Goal: Transaction & Acquisition: Purchase product/service

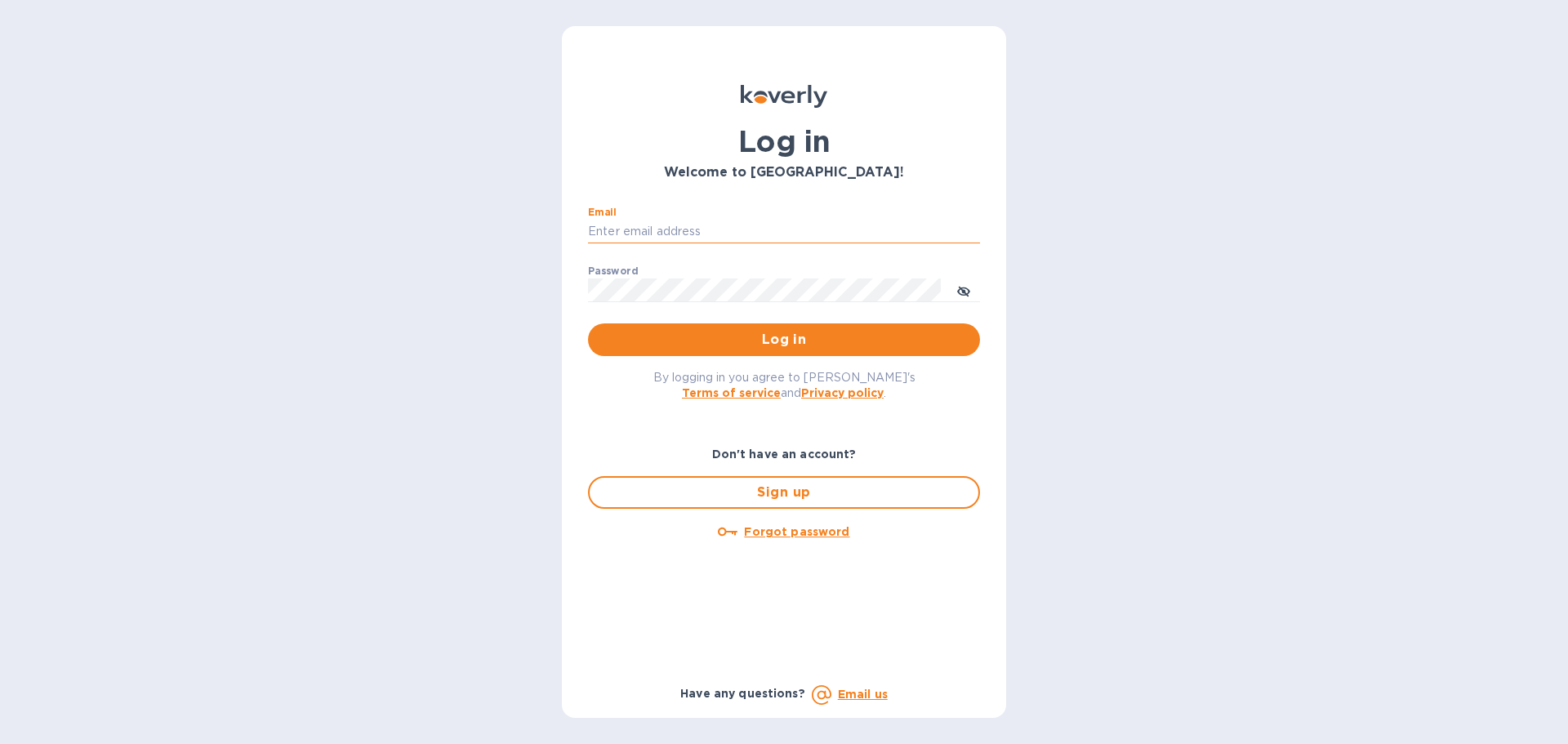
click at [794, 232] on input "Email" at bounding box center [784, 232] width 392 height 24
type input "[EMAIL_ADDRESS][DOMAIN_NAME]"
click at [588, 324] on button "Log in" at bounding box center [784, 340] width 392 height 32
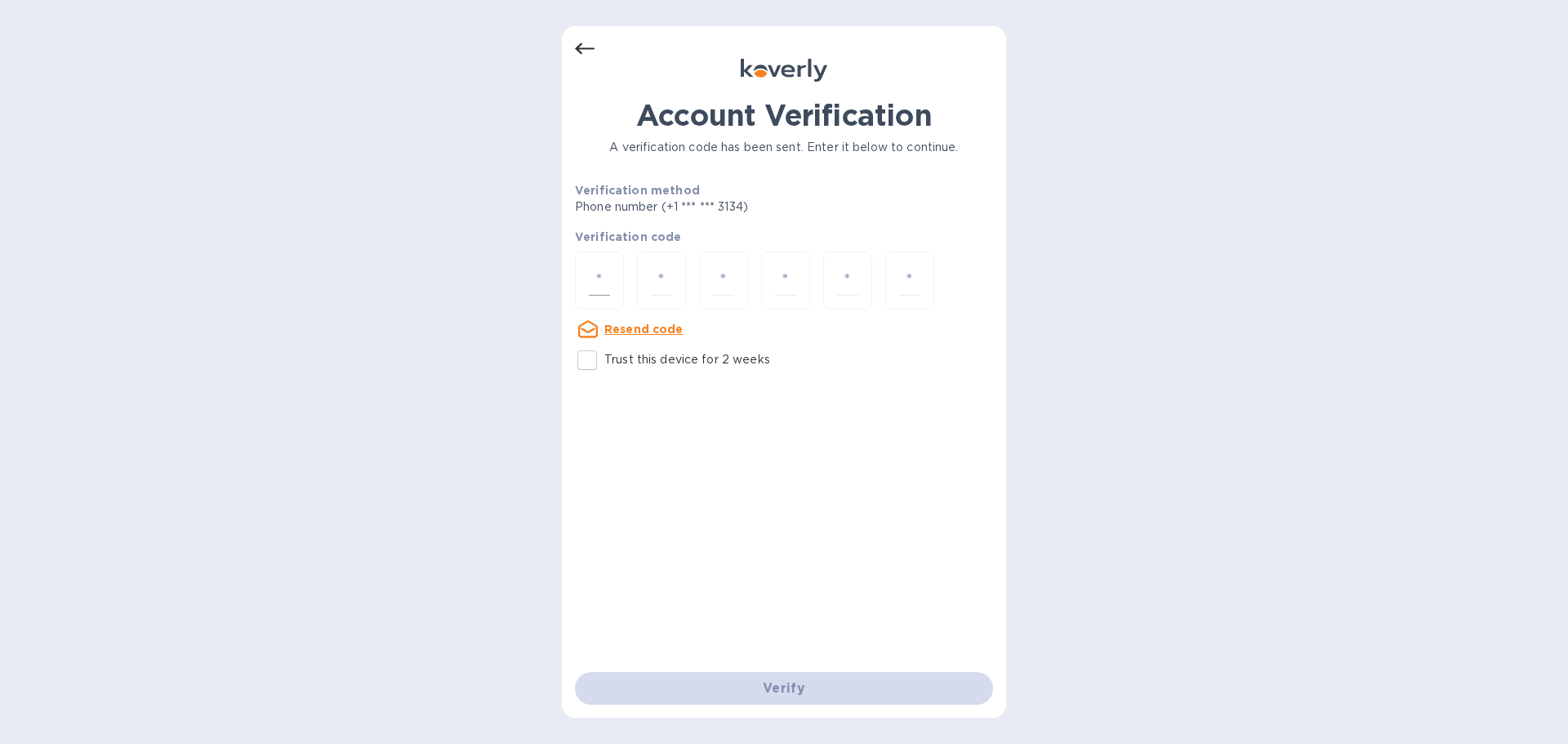
click at [613, 271] on div at bounding box center [599, 280] width 49 height 58
type input "5"
type input "7"
type input "0"
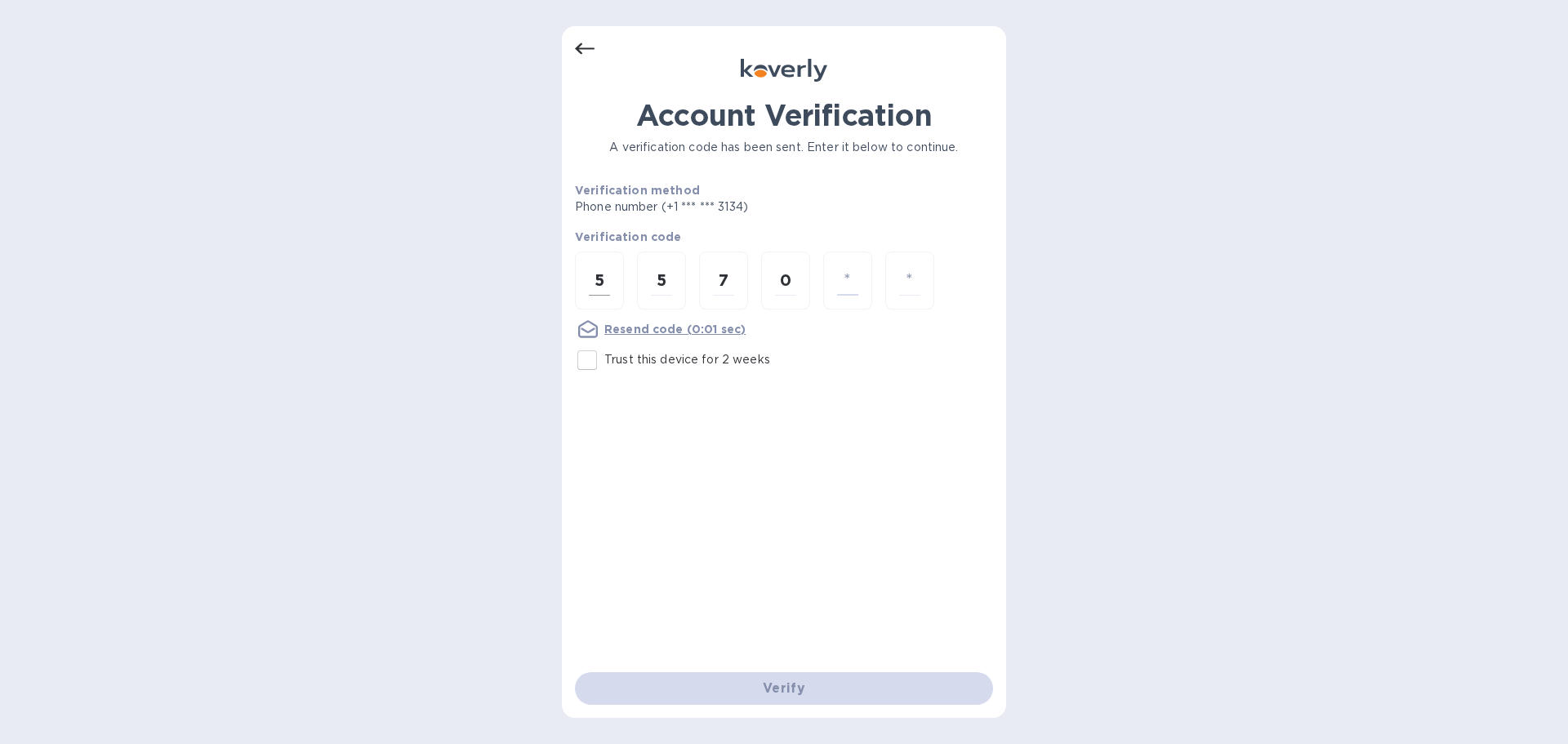
type input "8"
type input "9"
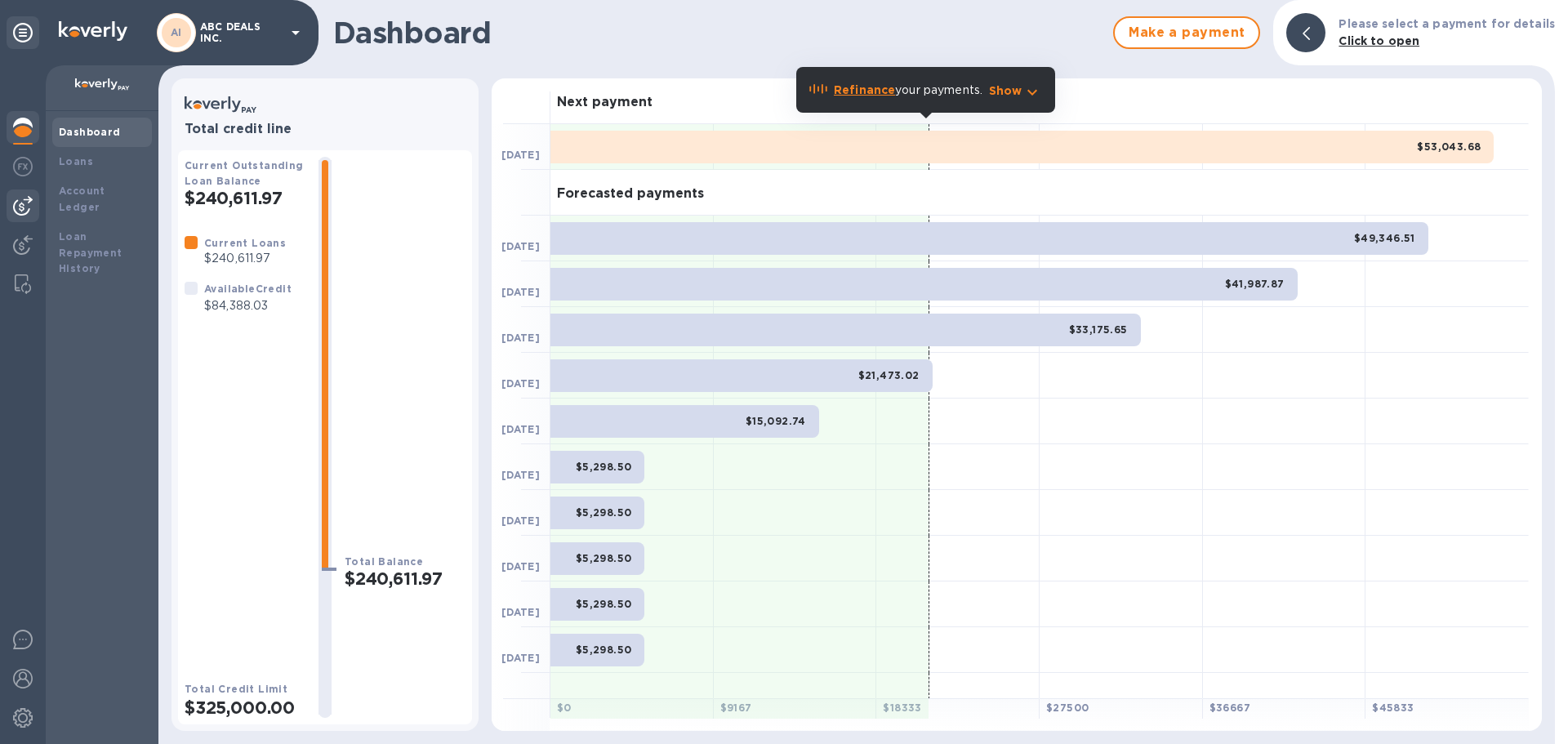
click at [28, 199] on img at bounding box center [23, 206] width 20 height 20
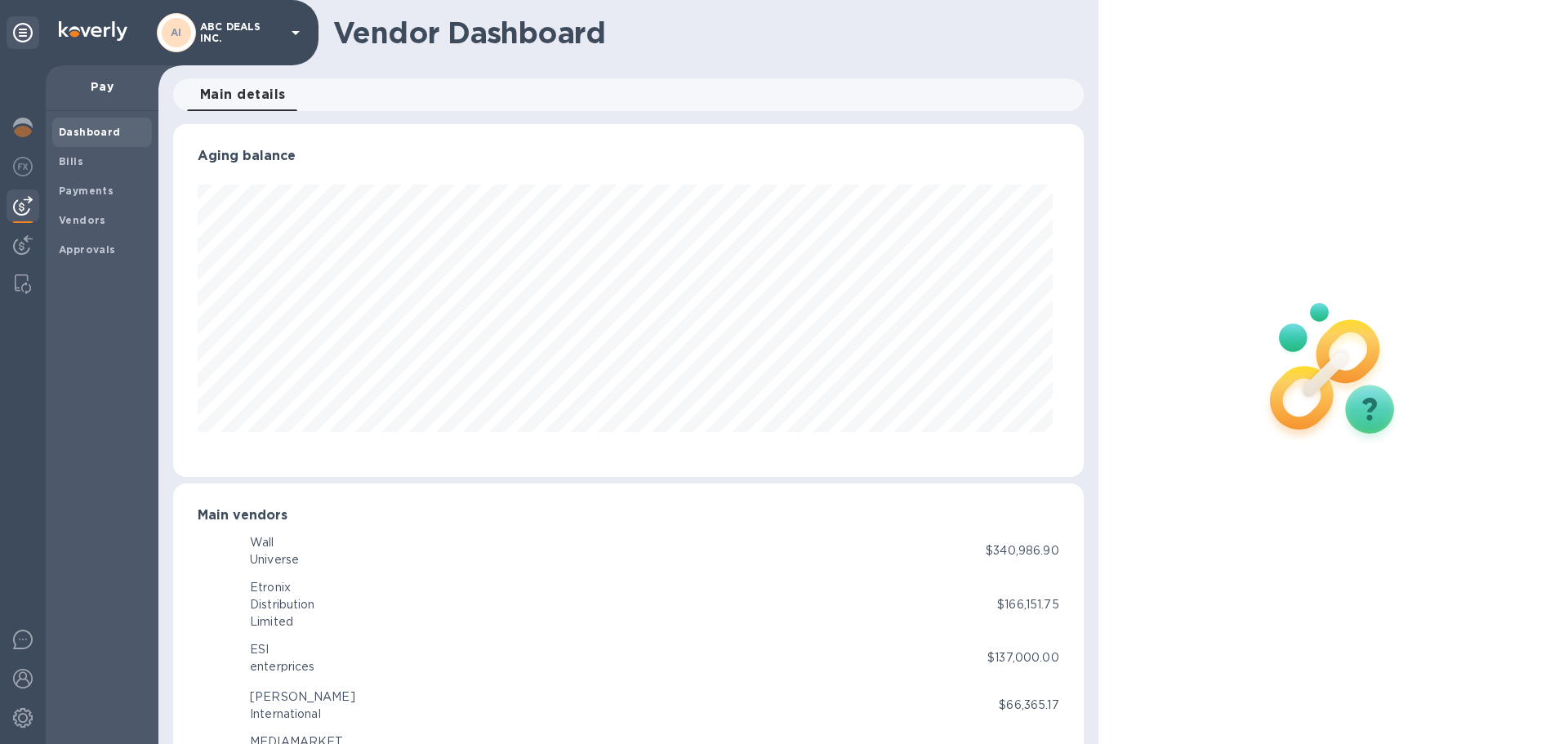
scroll to position [353, 903]
click at [76, 155] on b "Bills" at bounding box center [71, 162] width 24 height 13
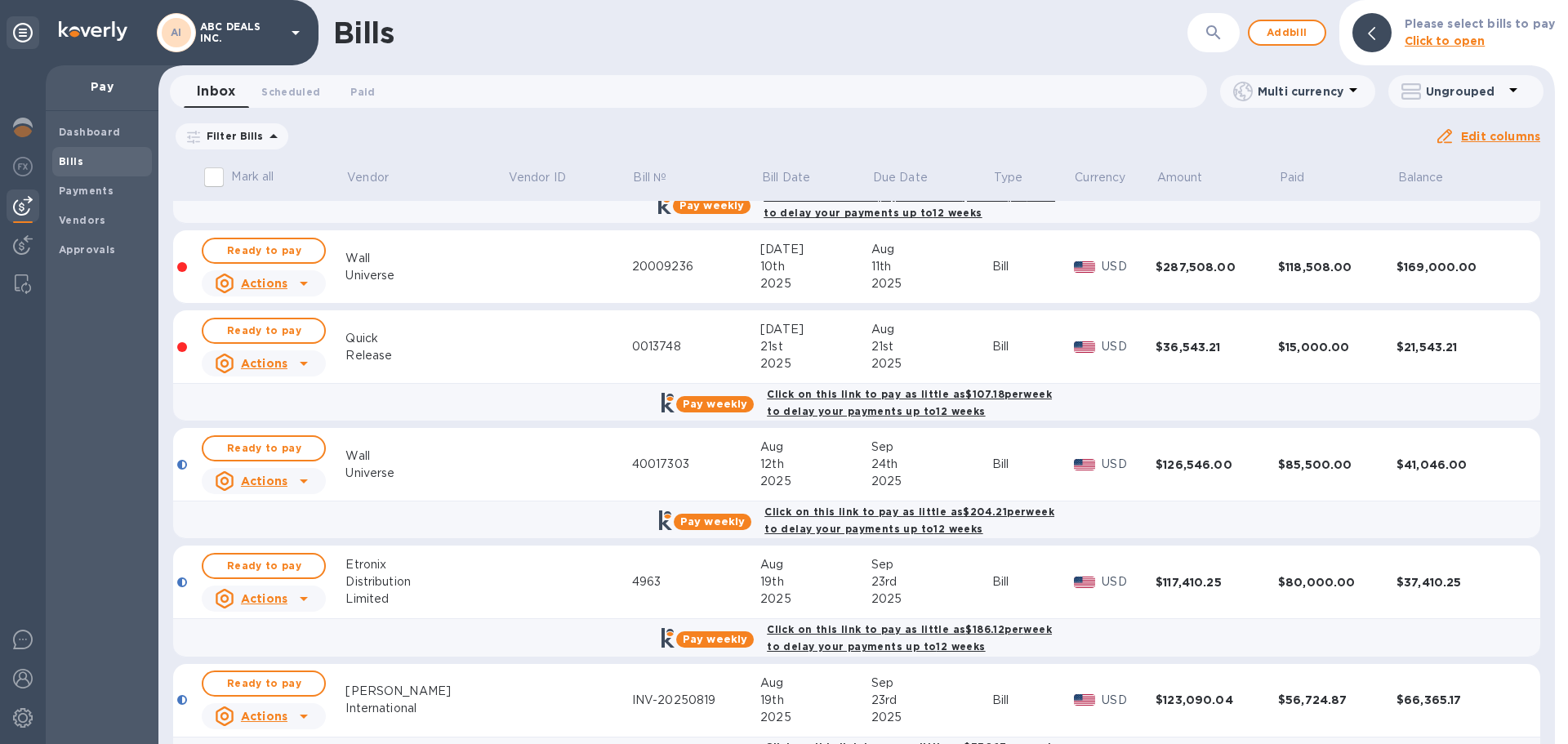
scroll to position [536, 0]
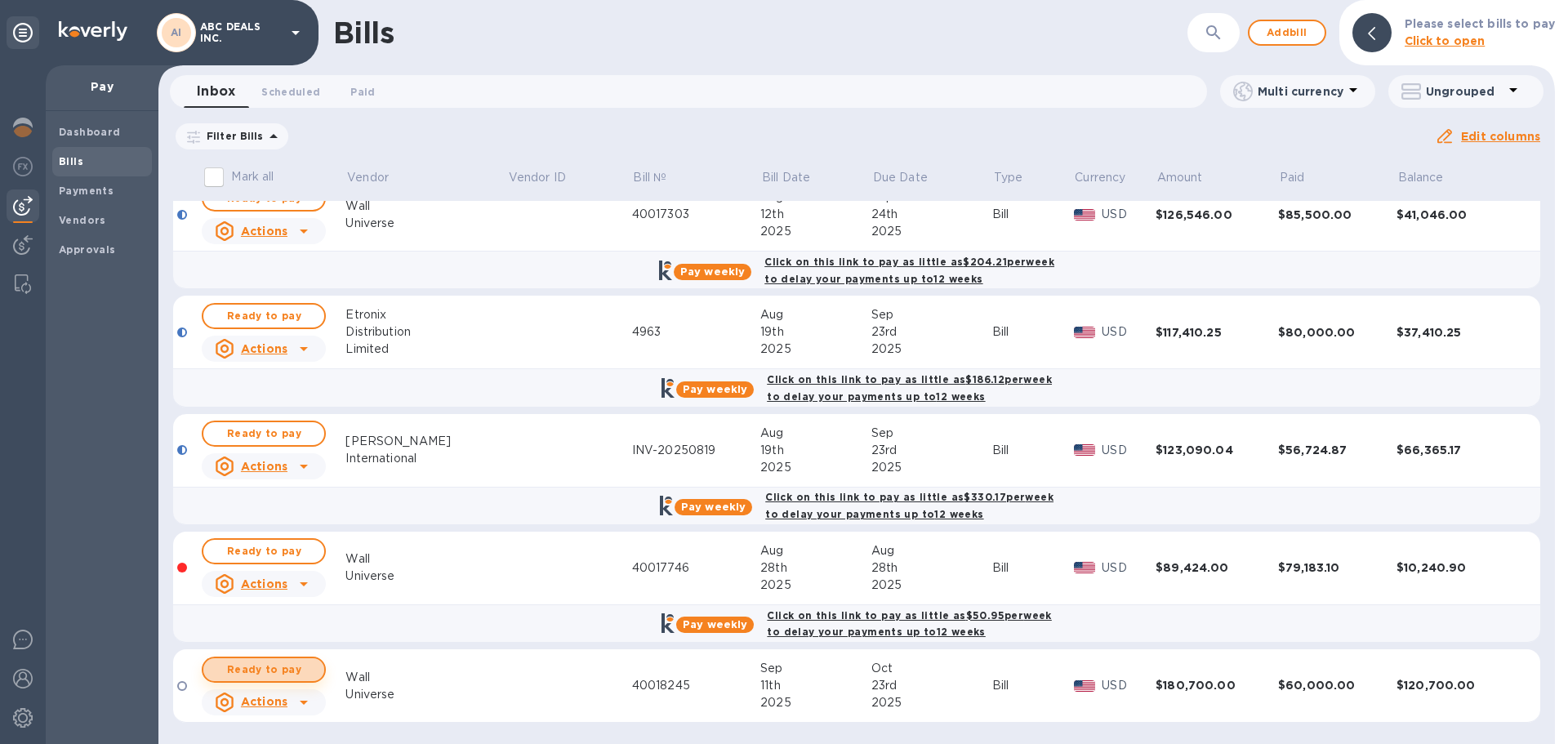
click at [265, 661] on span "Ready to pay" at bounding box center [264, 670] width 95 height 20
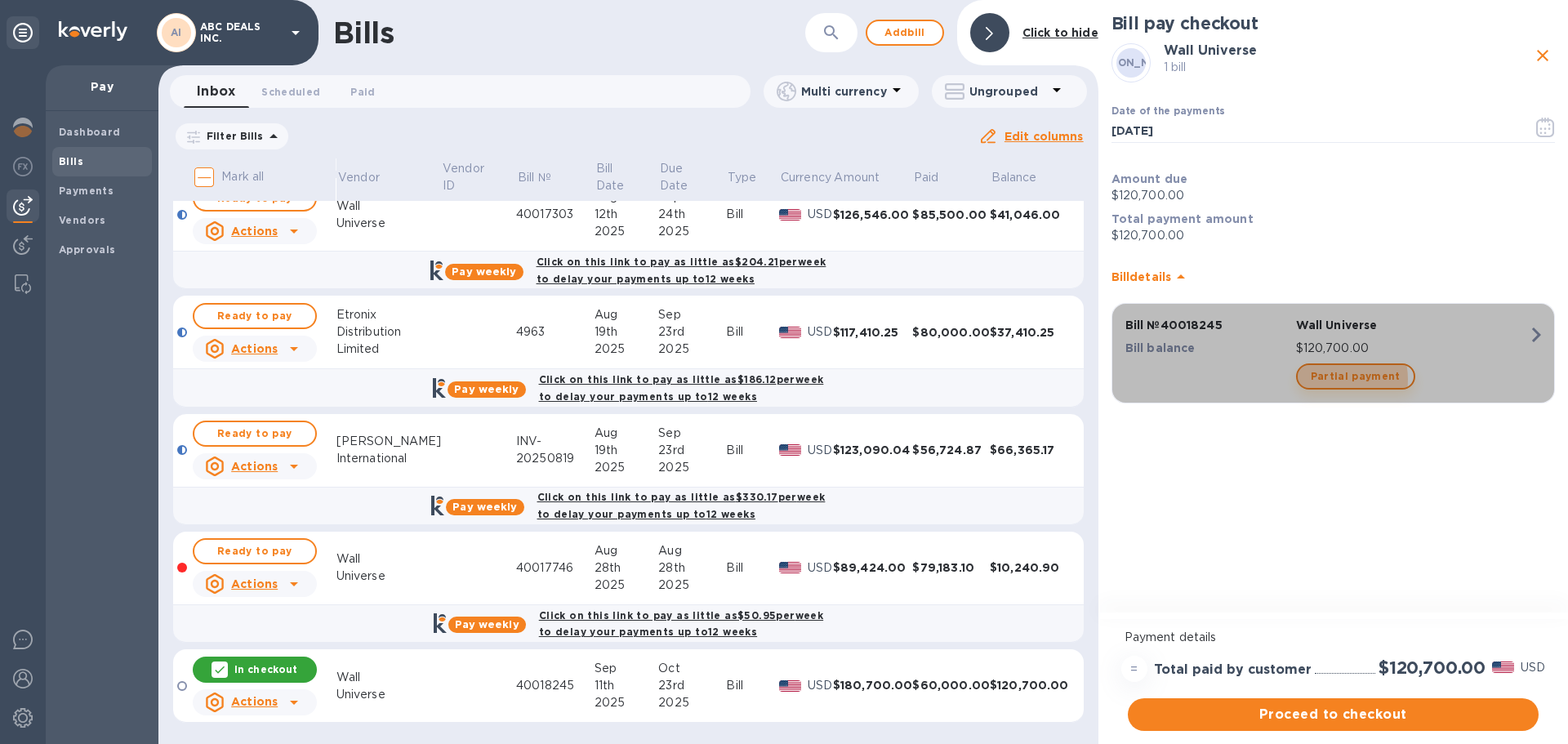
click at [1326, 379] on span "Partial payment" at bounding box center [1355, 377] width 90 height 20
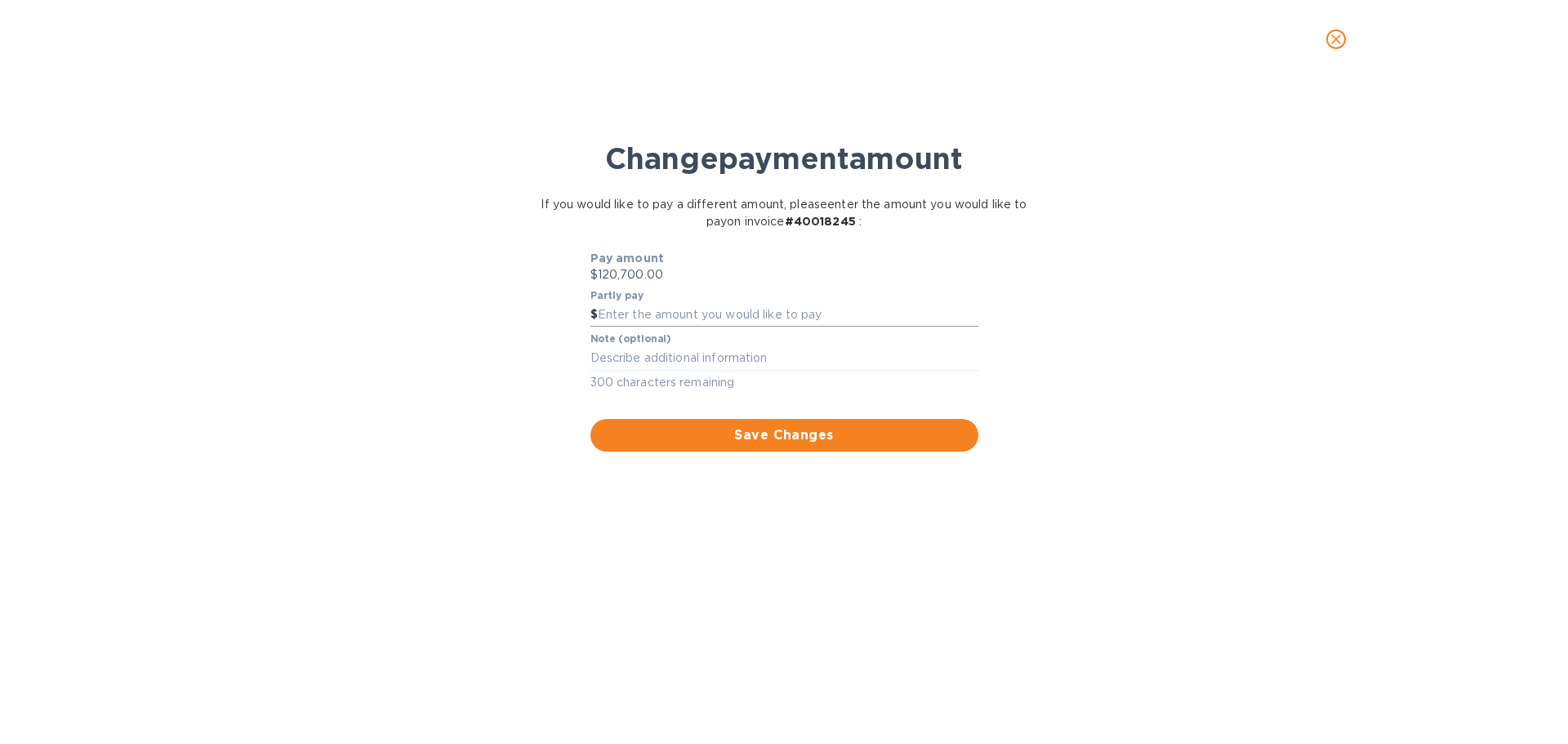
click at [883, 317] on input "text" at bounding box center [788, 315] width 380 height 24
type input "60,000"
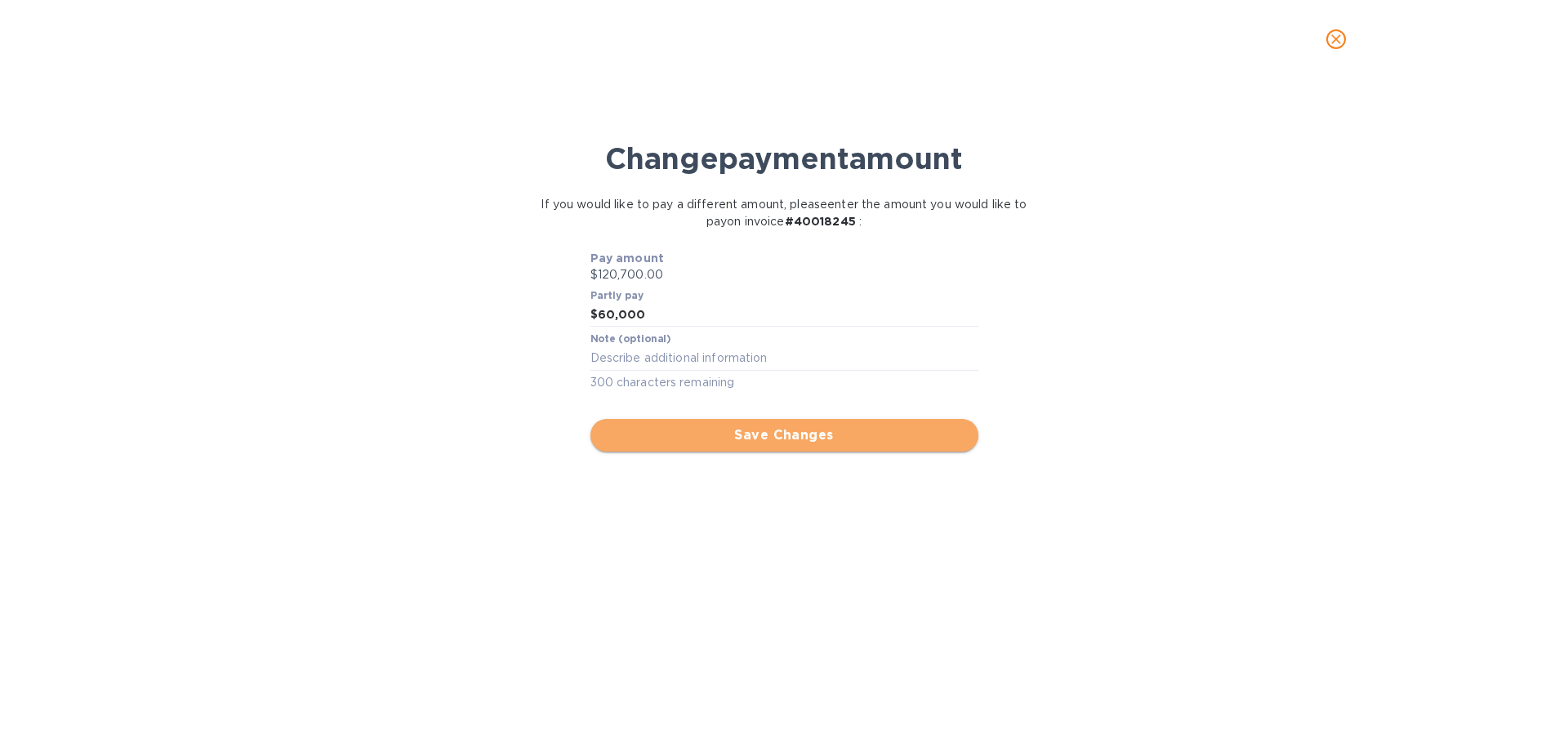
click at [828, 436] on span "Save Changes" at bounding box center [784, 435] width 362 height 20
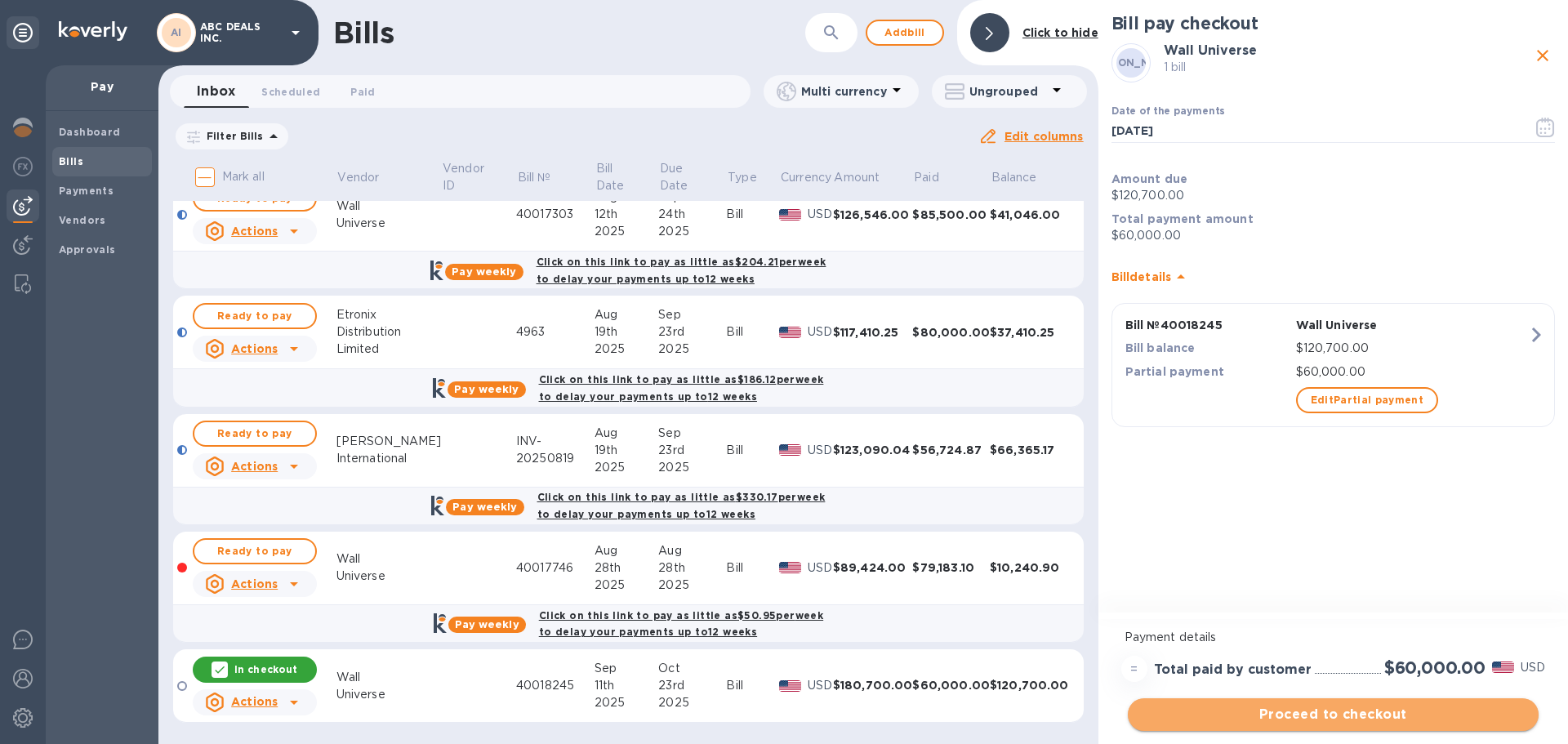
click at [1307, 704] on button "Proceed to checkout" at bounding box center [1333, 714] width 411 height 32
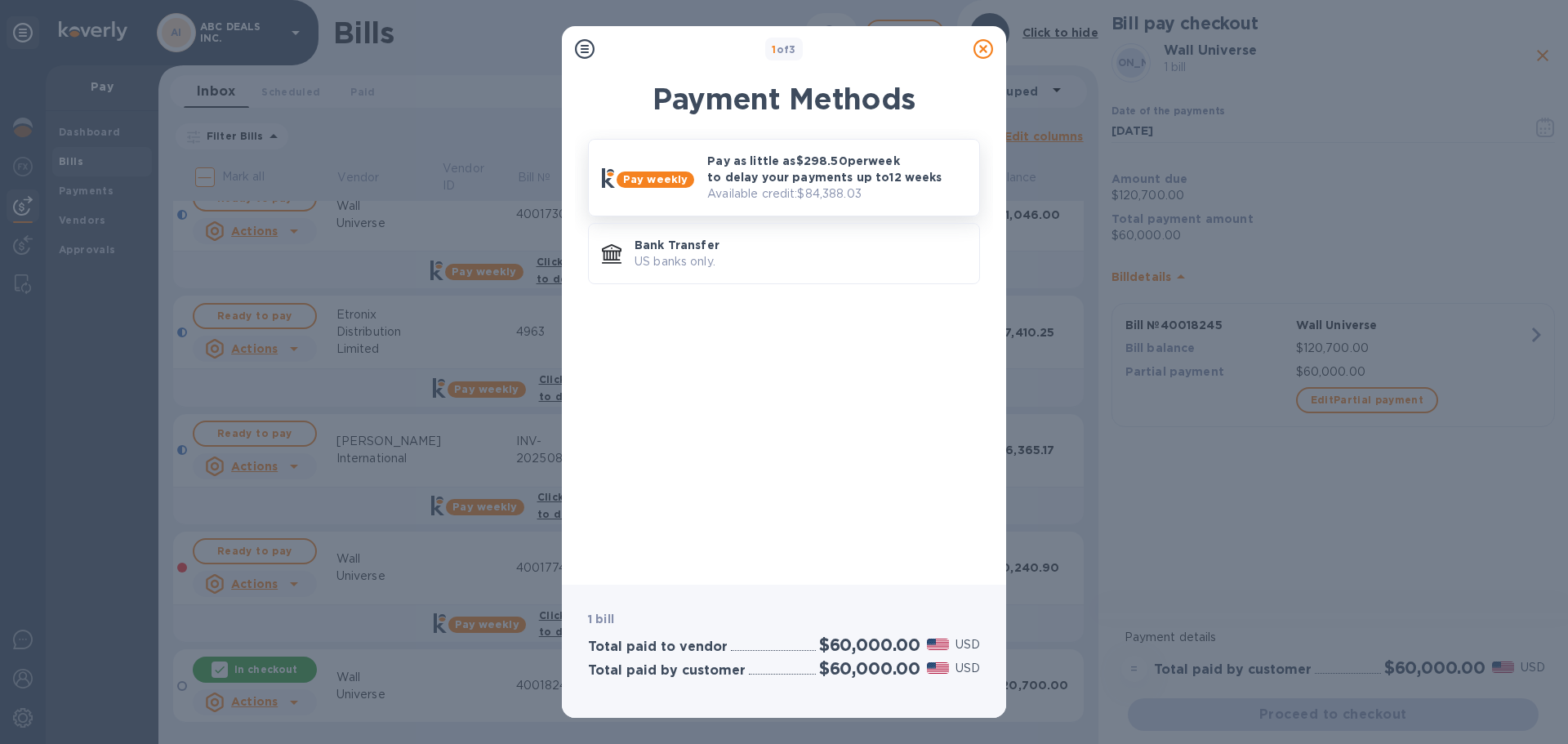
click at [753, 193] on p "Available credit: $84,388.03" at bounding box center [836, 194] width 259 height 17
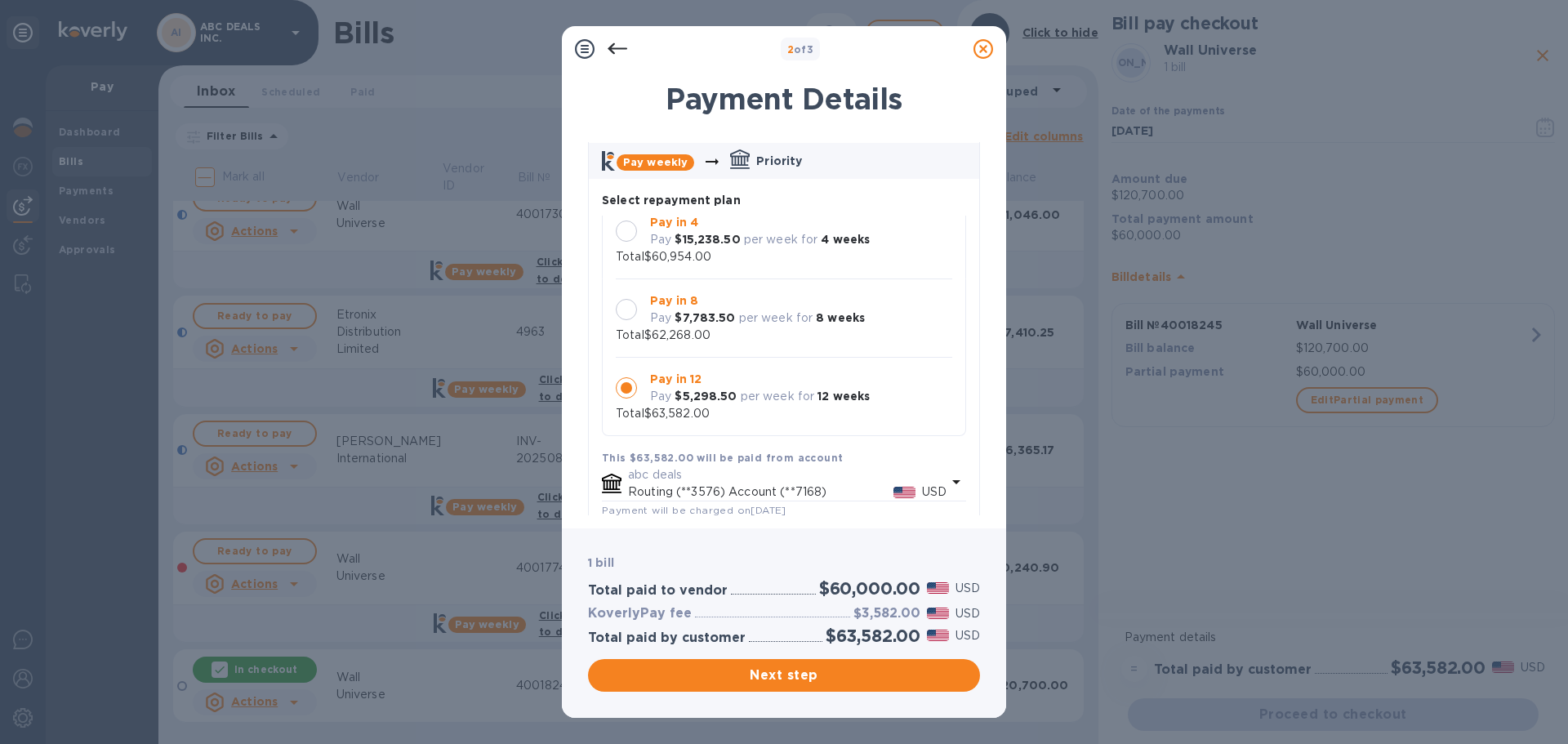
scroll to position [163, 0]
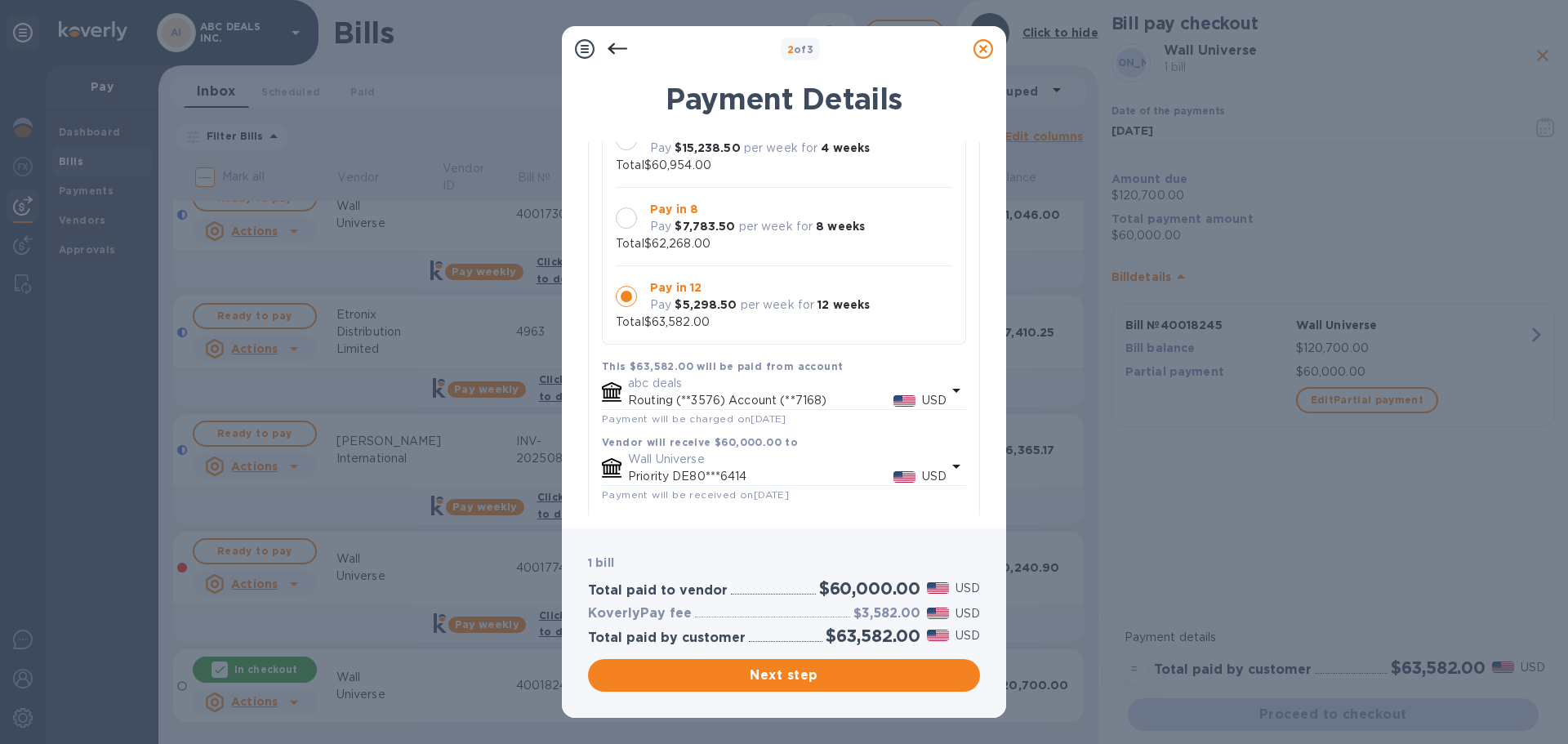
click at [727, 308] on b "$5,298.50" at bounding box center [705, 304] width 62 height 13
click at [751, 312] on p "per week for" at bounding box center [778, 304] width 74 height 17
click at [762, 233] on p "per week for" at bounding box center [776, 226] width 74 height 17
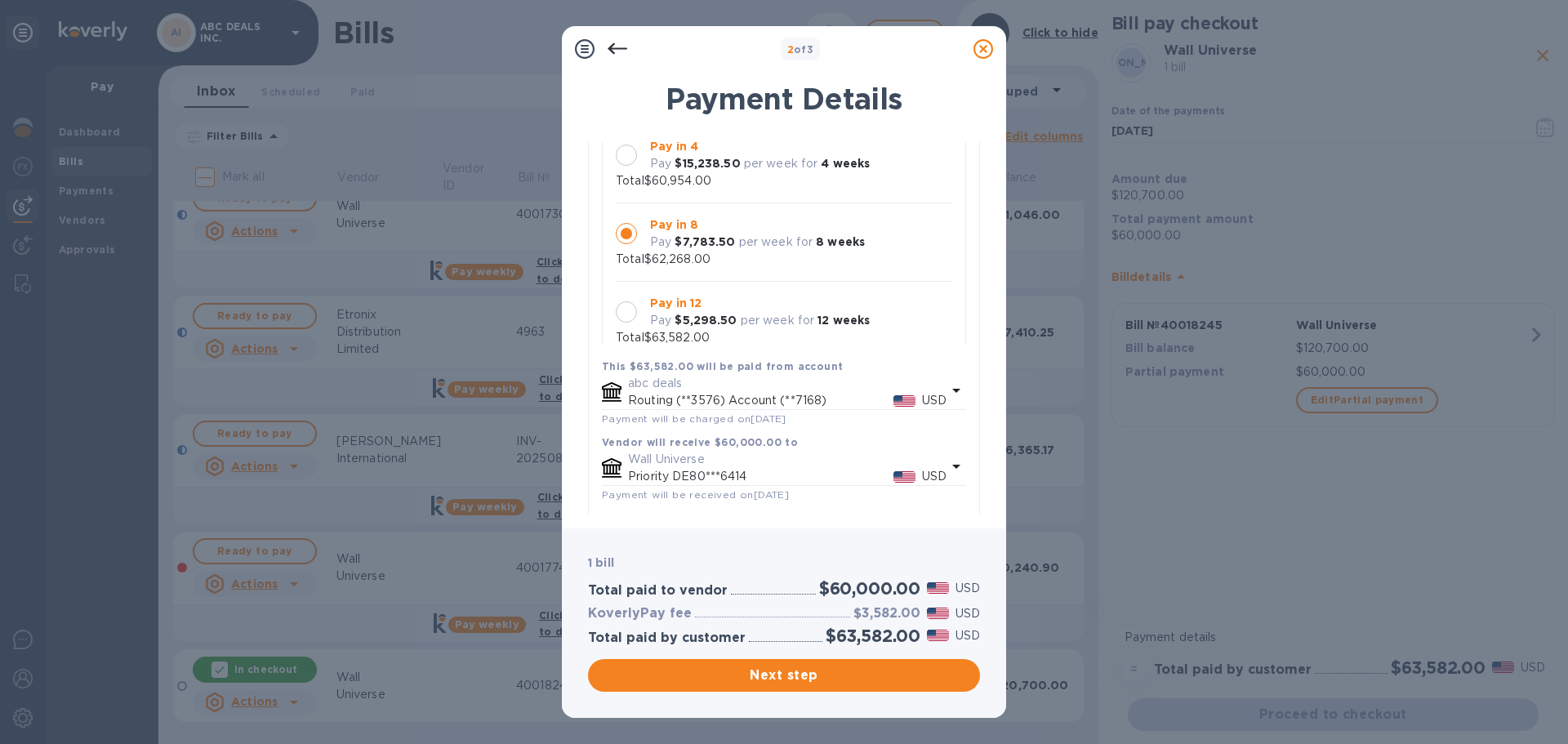
click at [744, 307] on p "Pay in 12" at bounding box center [760, 303] width 220 height 17
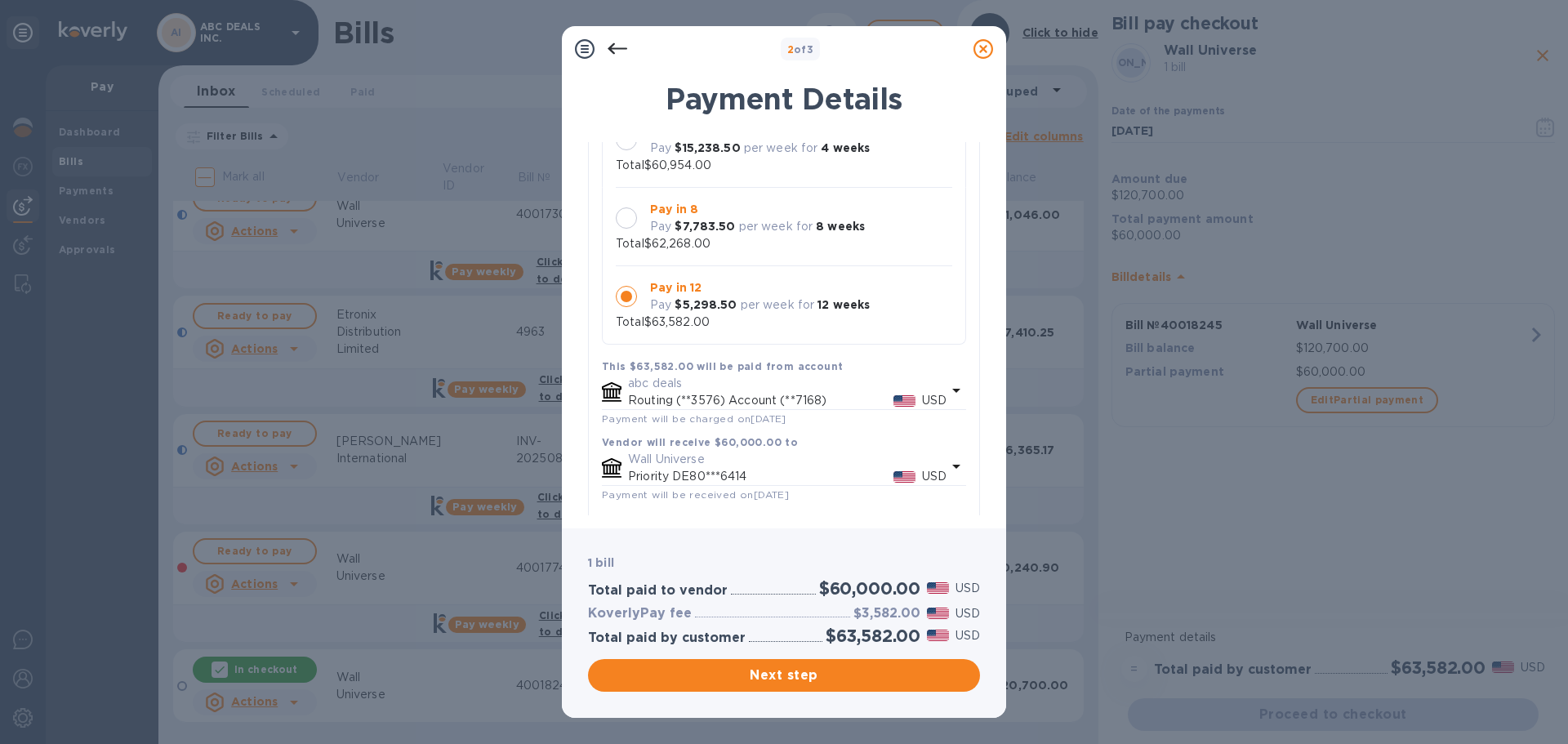
click at [744, 222] on p "per week for" at bounding box center [776, 226] width 74 height 17
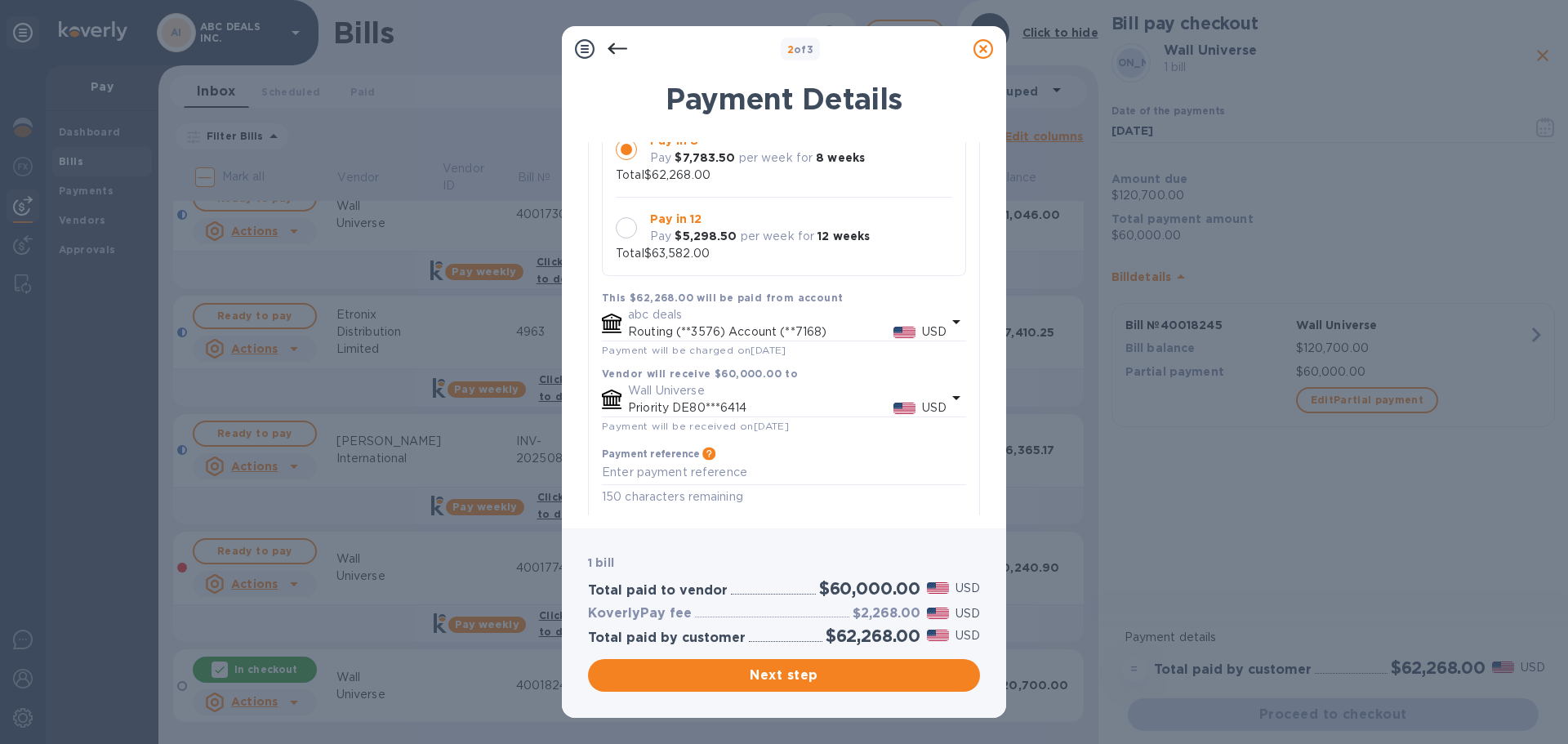
scroll to position [284, 0]
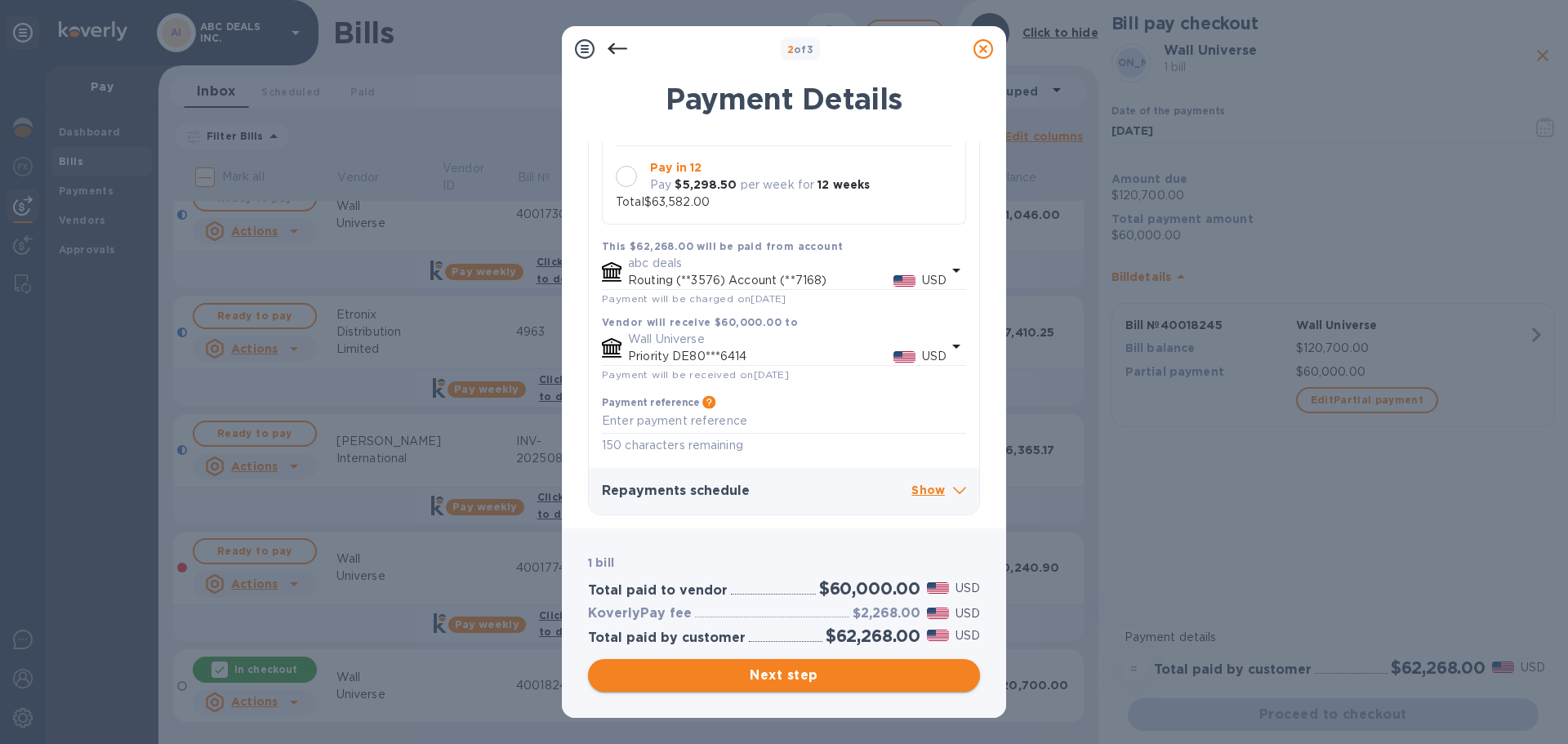
click at [823, 664] on button "Next step" at bounding box center [784, 676] width 392 height 32
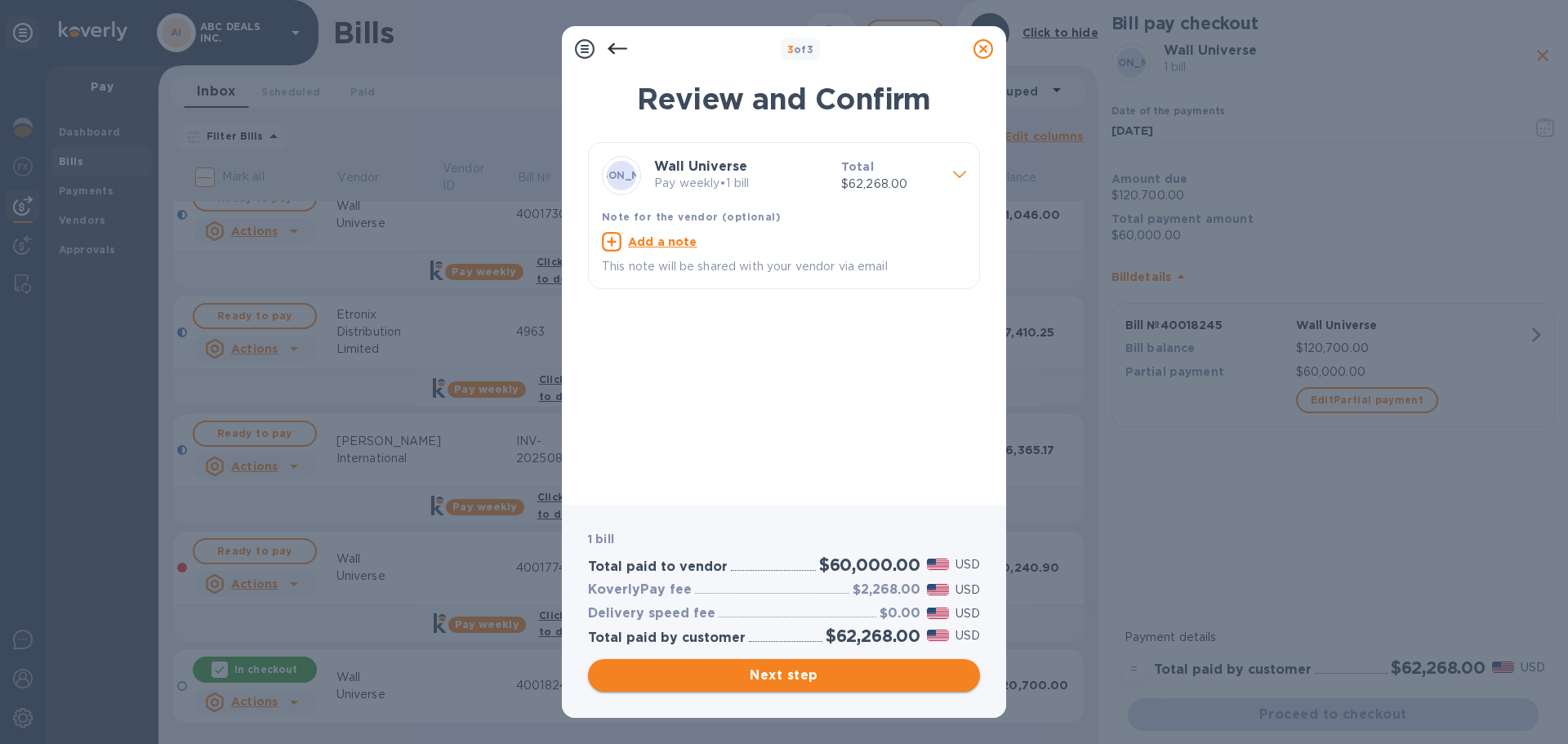
click at [785, 679] on span "Next step" at bounding box center [784, 676] width 366 height 20
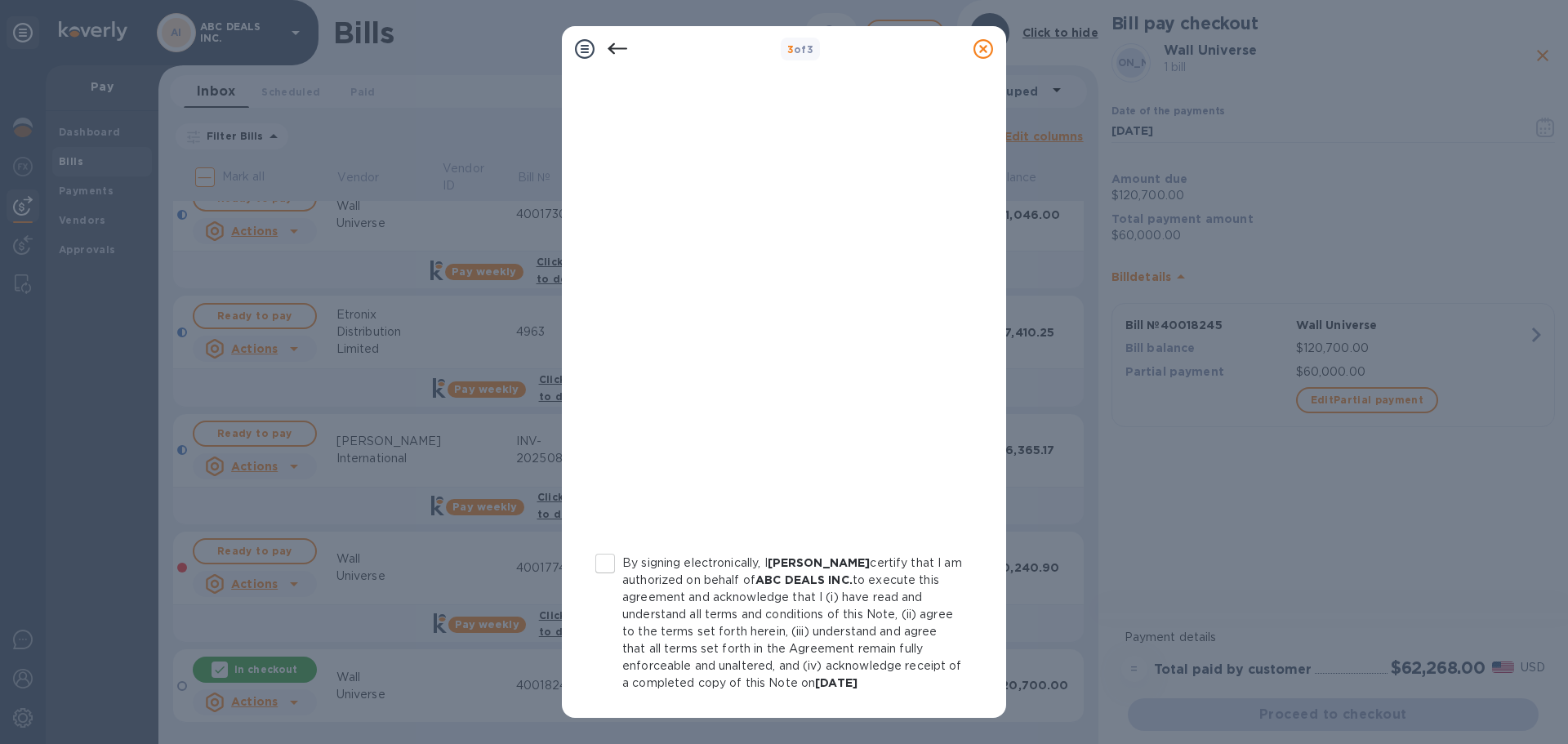
scroll to position [169, 0]
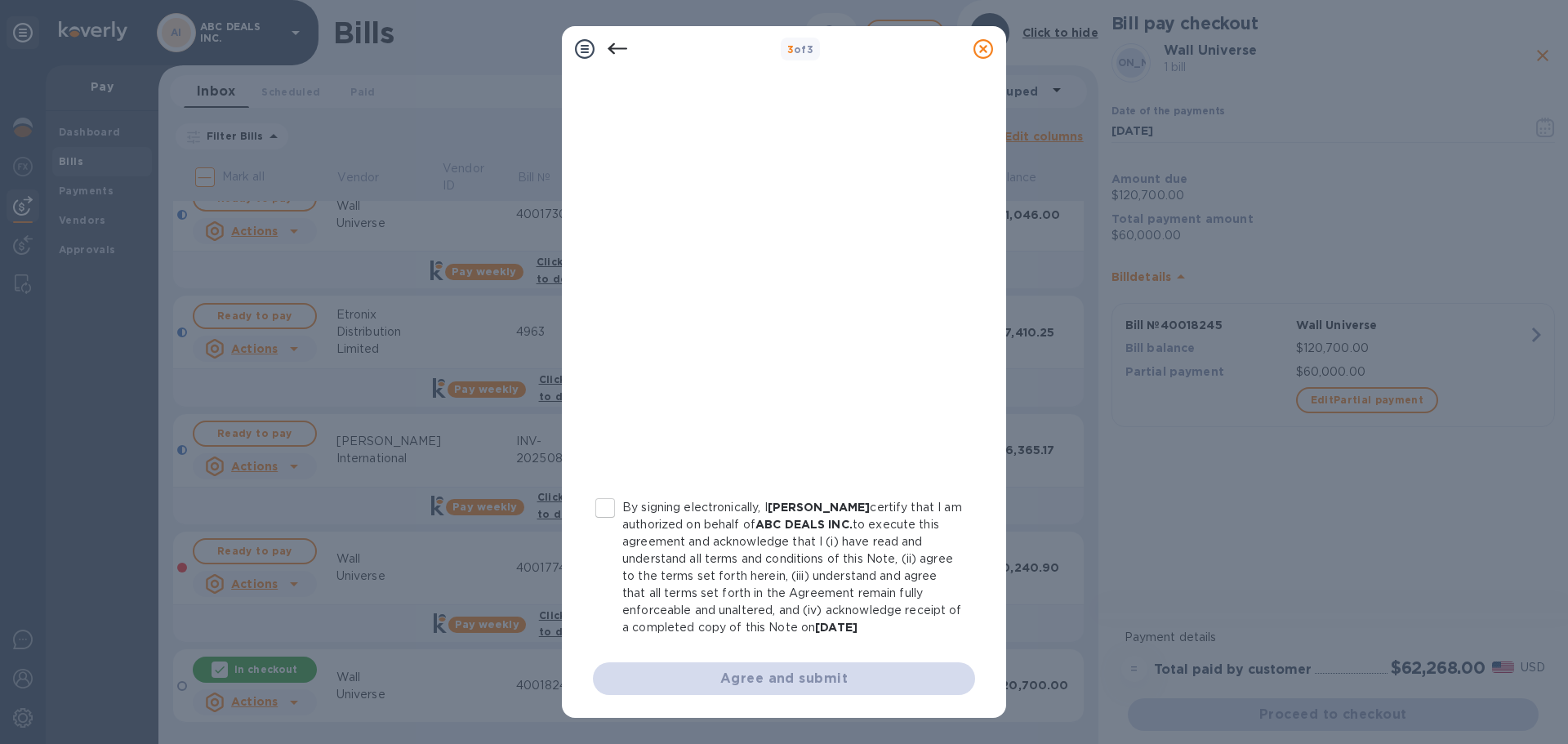
click at [589, 519] on input "By signing electronically, I [PERSON_NAME] certify that I am authorized on beha…" at bounding box center [605, 508] width 34 height 34
checkbox input "true"
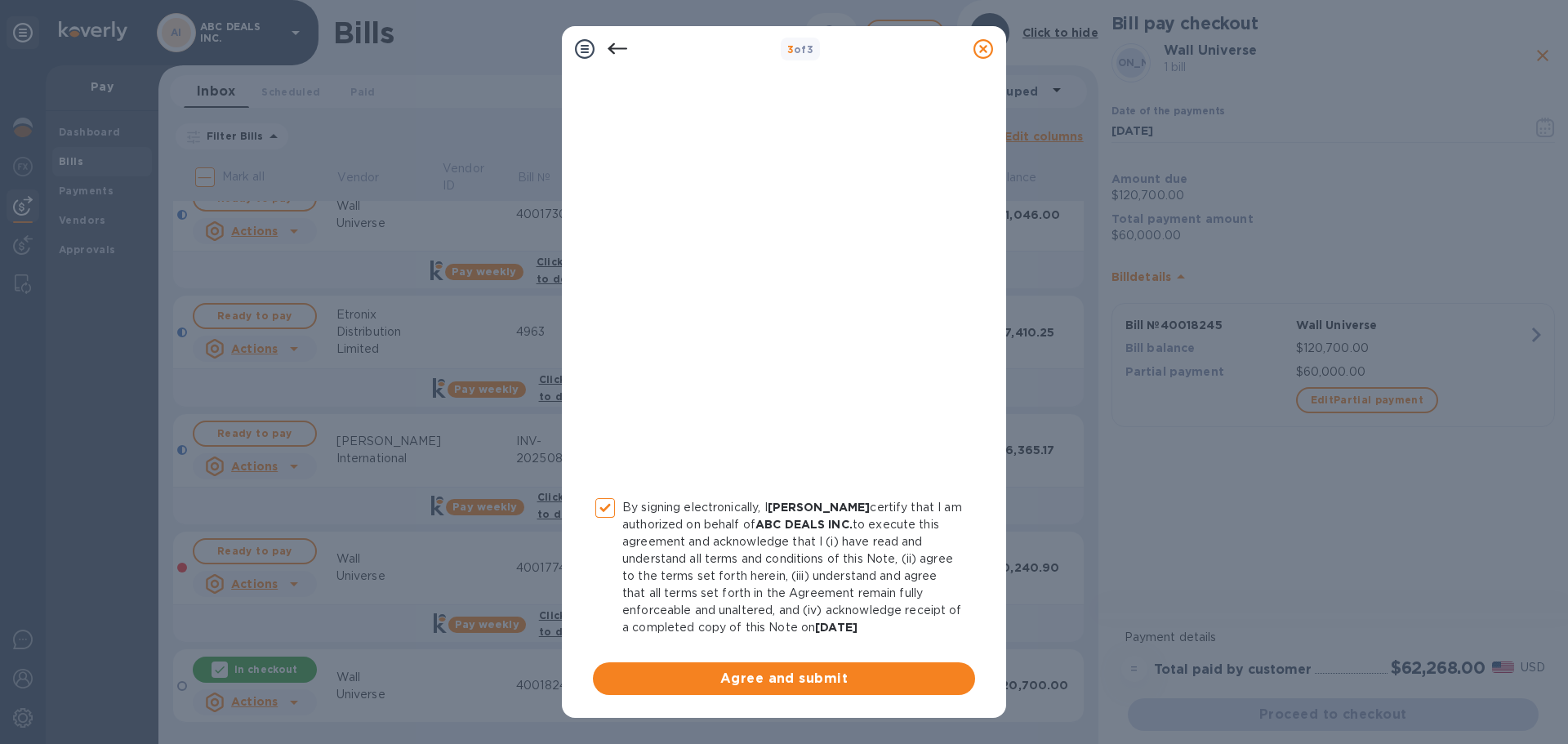
click at [753, 689] on button "Agree and submit" at bounding box center [784, 678] width 382 height 32
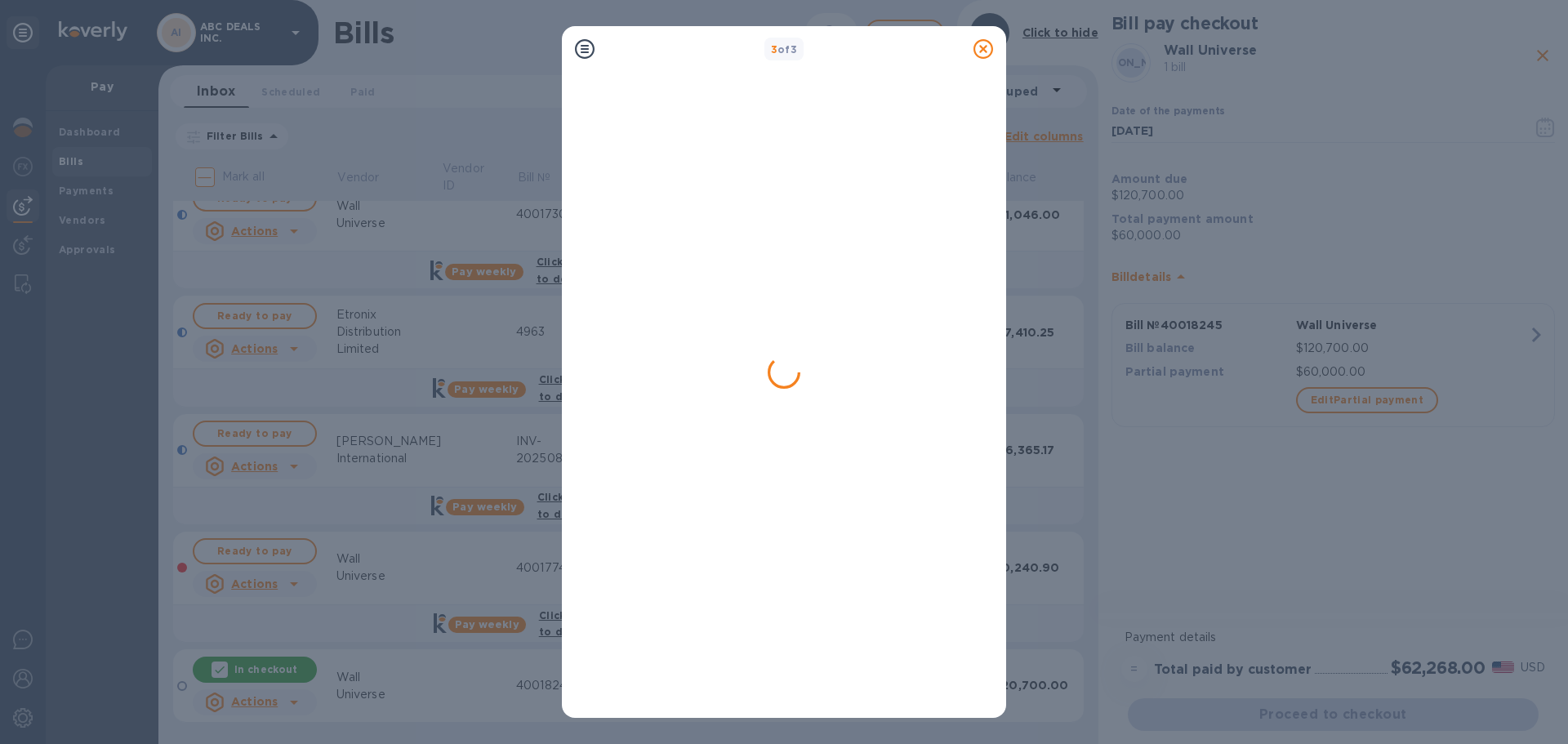
scroll to position [0, 0]
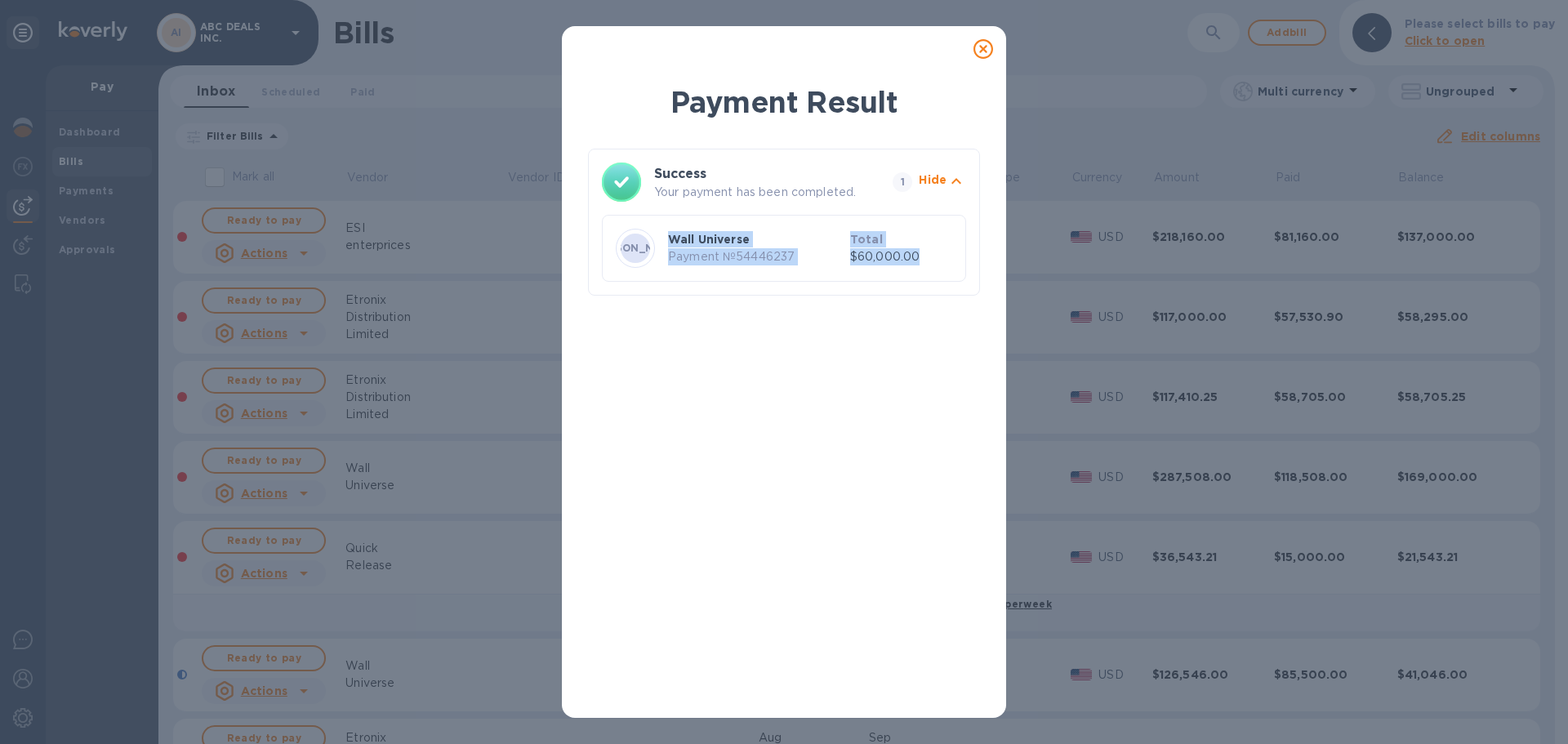
drag, startPoint x: 946, startPoint y: 256, endPoint x: 657, endPoint y: 214, distance: 292.0
click at [657, 214] on div "WU Wall Universe Payment № 54446237 Total $60,000.00" at bounding box center [784, 241] width 364 height 80
drag, startPoint x: 672, startPoint y: 220, endPoint x: 682, endPoint y: 232, distance: 15.6
copy div "Wall Universe Payment № 54446237 Total $60,000.00"
click at [986, 48] on icon at bounding box center [983, 49] width 20 height 20
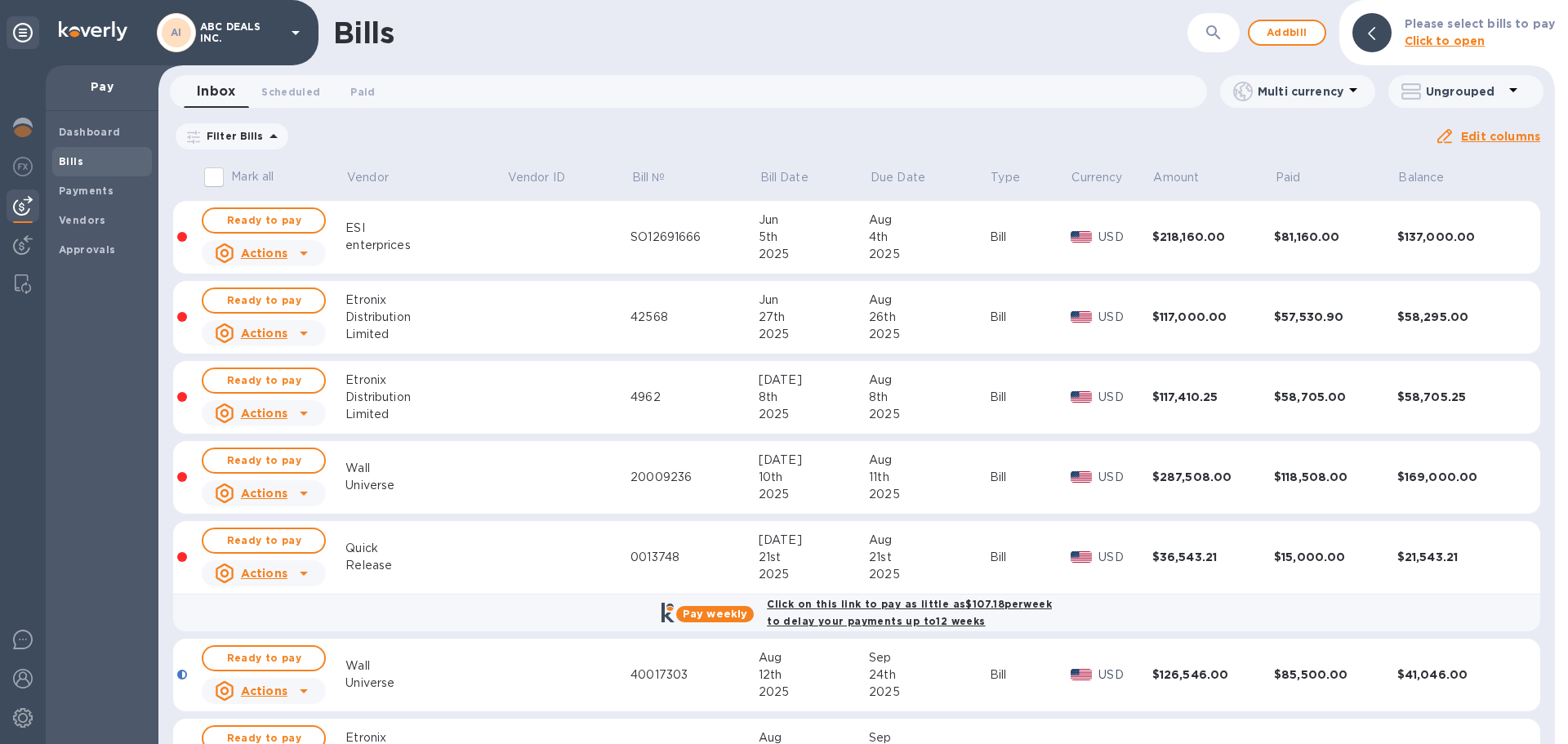
click at [15, 214] on img at bounding box center [23, 206] width 20 height 20
click at [21, 169] on img at bounding box center [23, 167] width 20 height 20
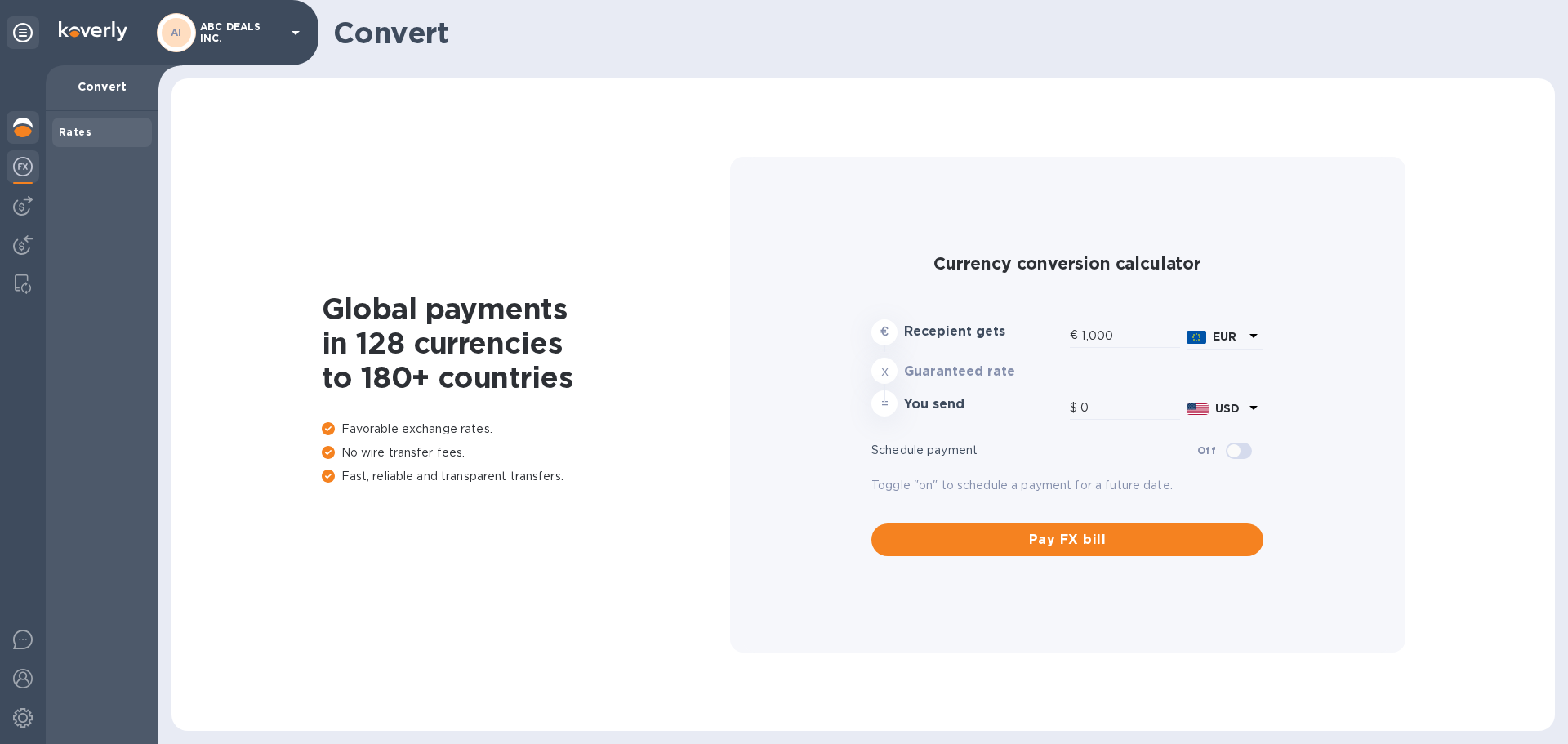
click at [24, 133] on img at bounding box center [23, 127] width 20 height 20
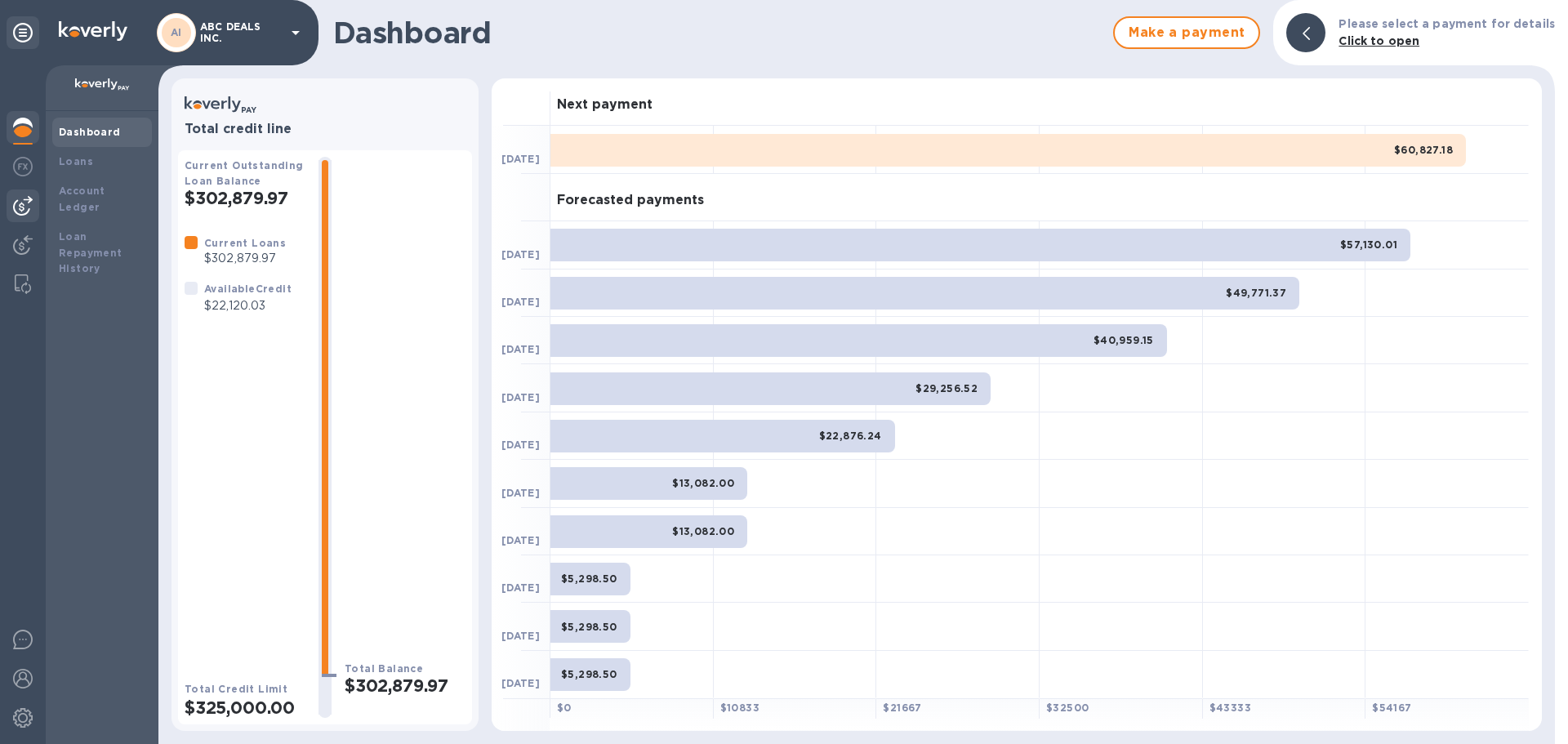
click at [22, 205] on img at bounding box center [23, 206] width 20 height 20
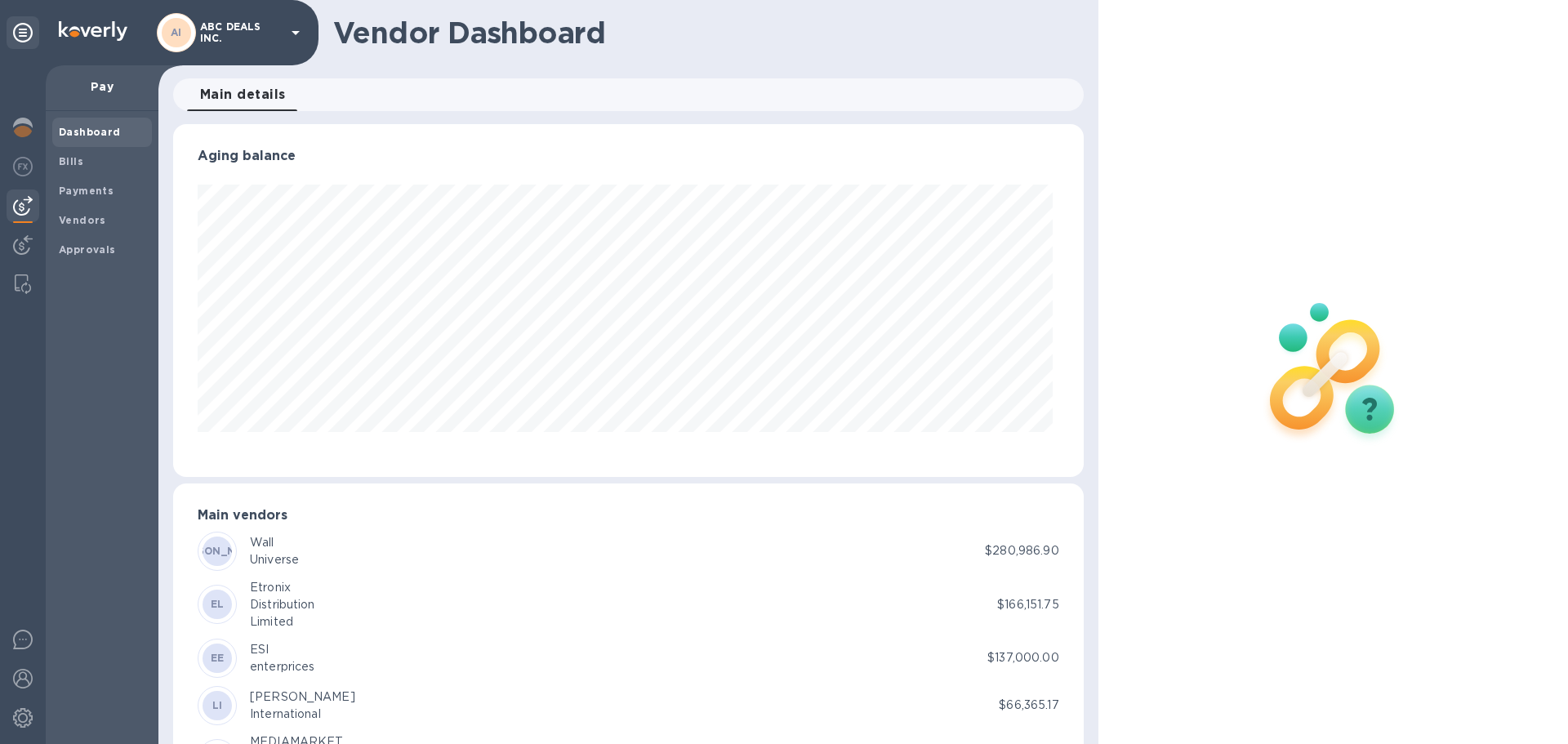
scroll to position [353, 903]
click at [30, 126] on img at bounding box center [23, 127] width 20 height 20
